Goal: Information Seeking & Learning: Check status

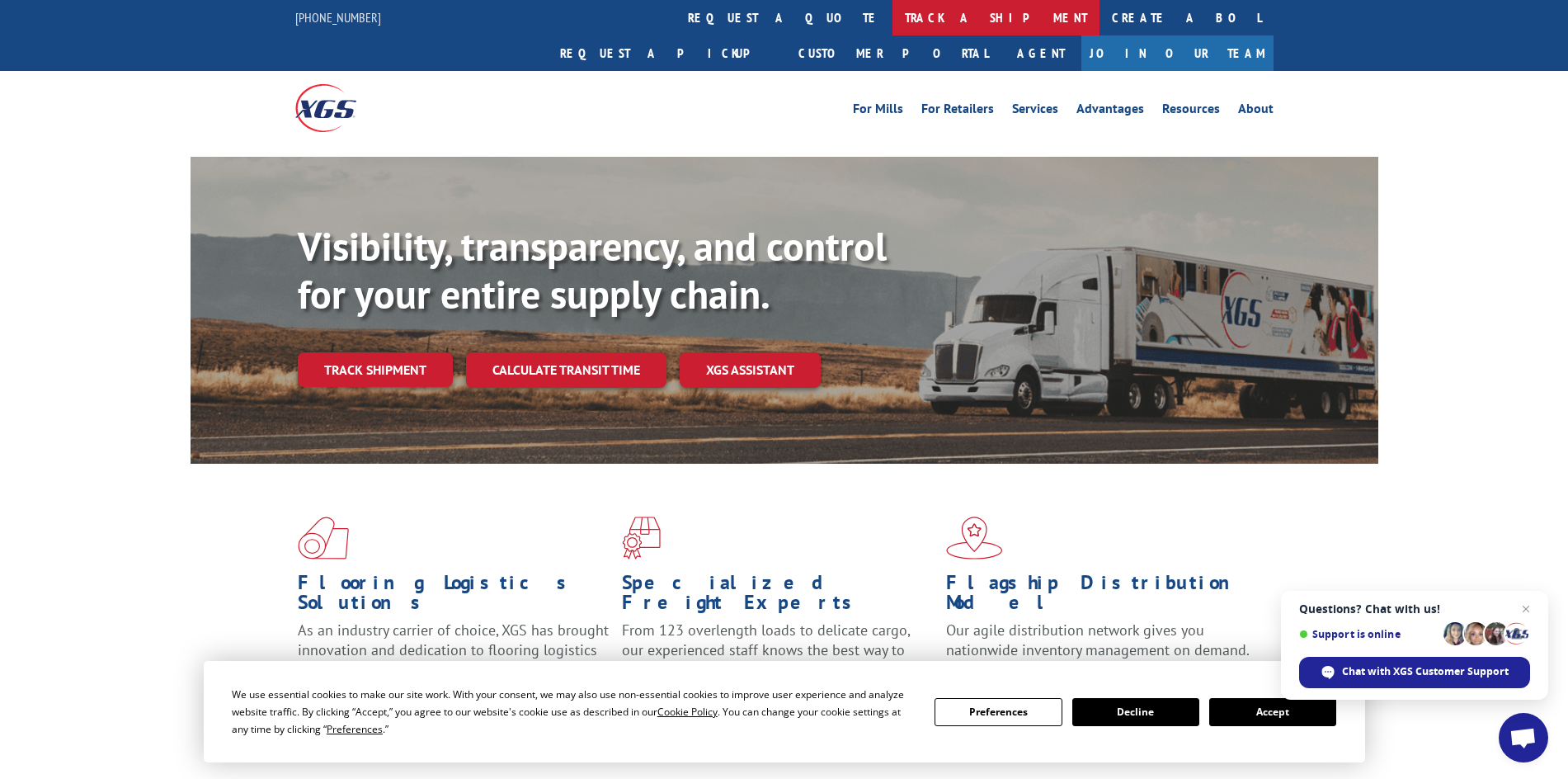
click at [892, 16] on link "track a shipment" at bounding box center [995, 17] width 207 height 35
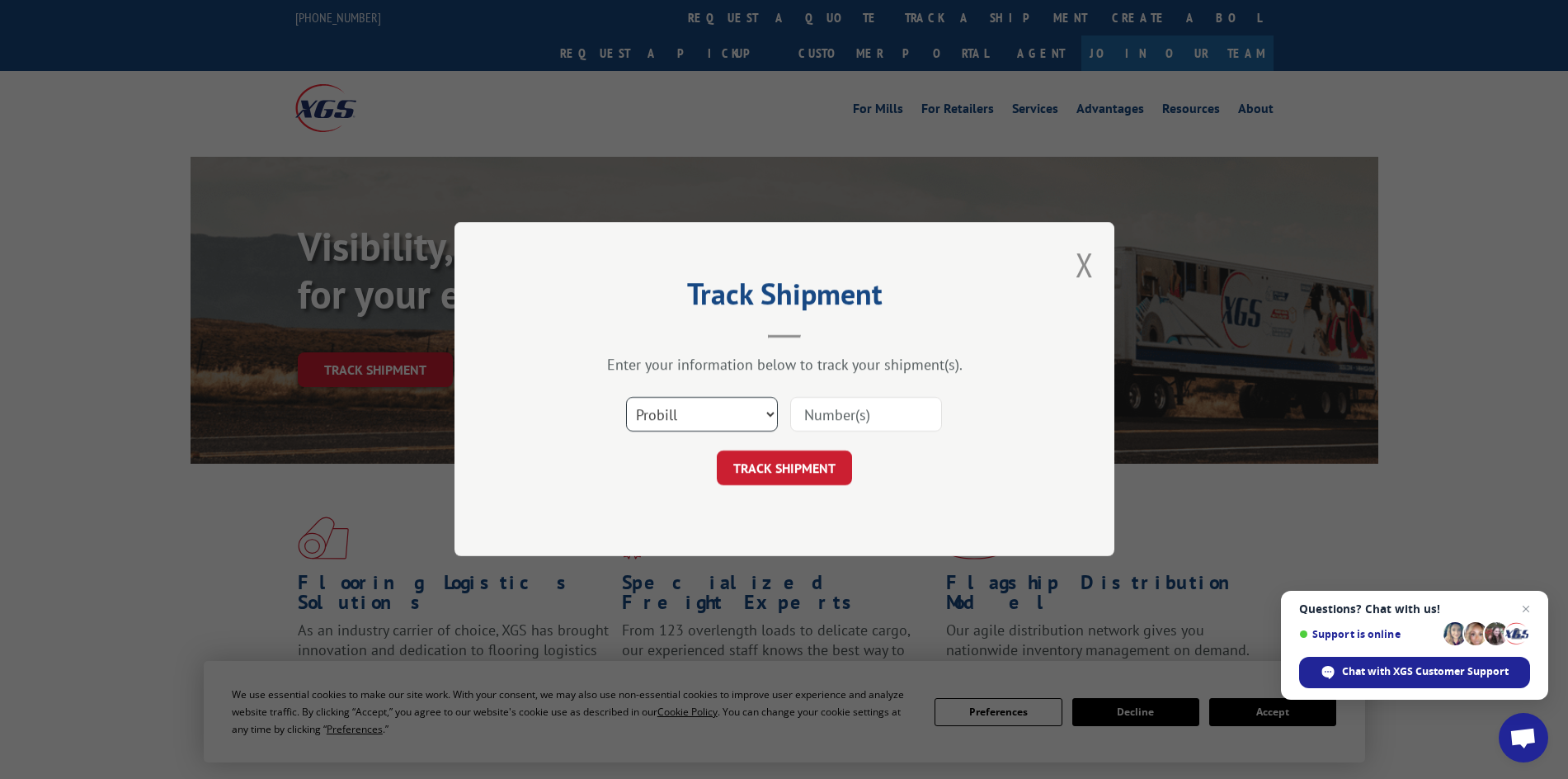
click at [770, 414] on select "Select category... Probill BOL PO" at bounding box center [702, 415] width 152 height 34
select select "bol"
click at [626, 398] on select "Select category... Probill BOL PO" at bounding box center [702, 415] width 152 height 34
click at [856, 411] on input at bounding box center [866, 415] width 152 height 34
paste input "6013363"
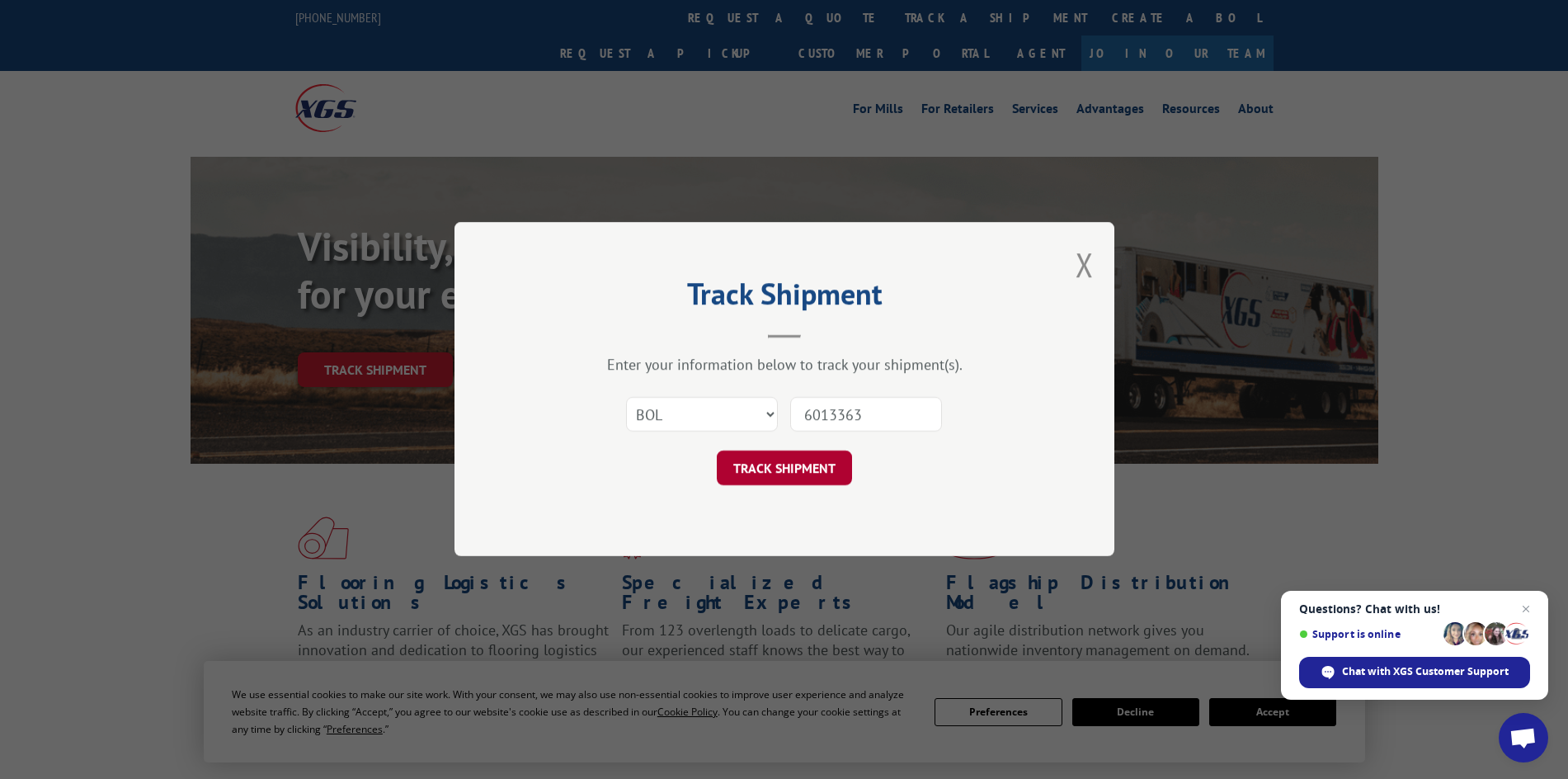
type input "6013363"
click at [800, 452] on button "TRACK SHIPMENT" at bounding box center [785, 469] width 135 height 34
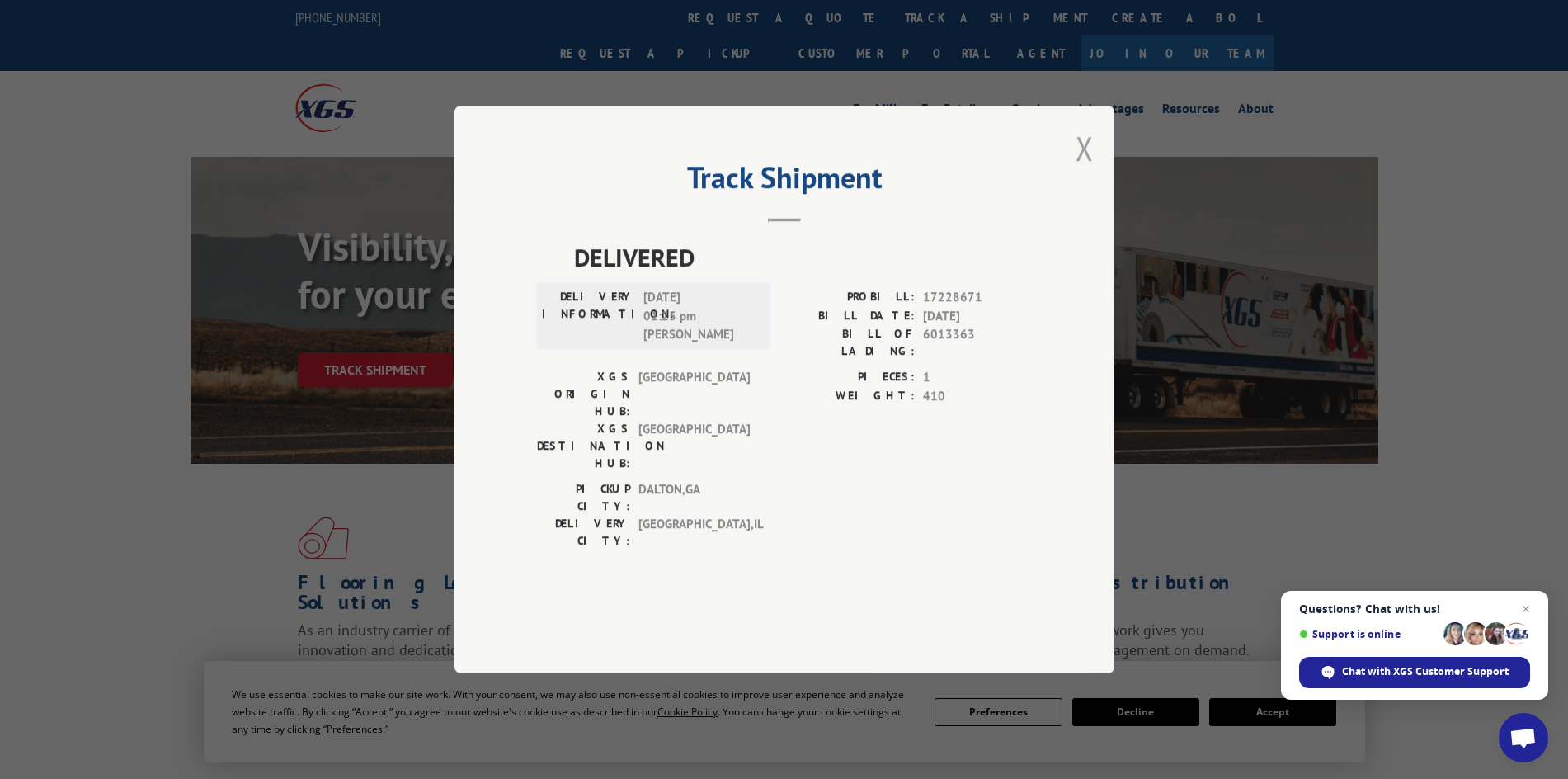
click at [1084, 170] on button "Close modal" at bounding box center [1085, 148] width 18 height 43
